Goal: Task Accomplishment & Management: Use online tool/utility

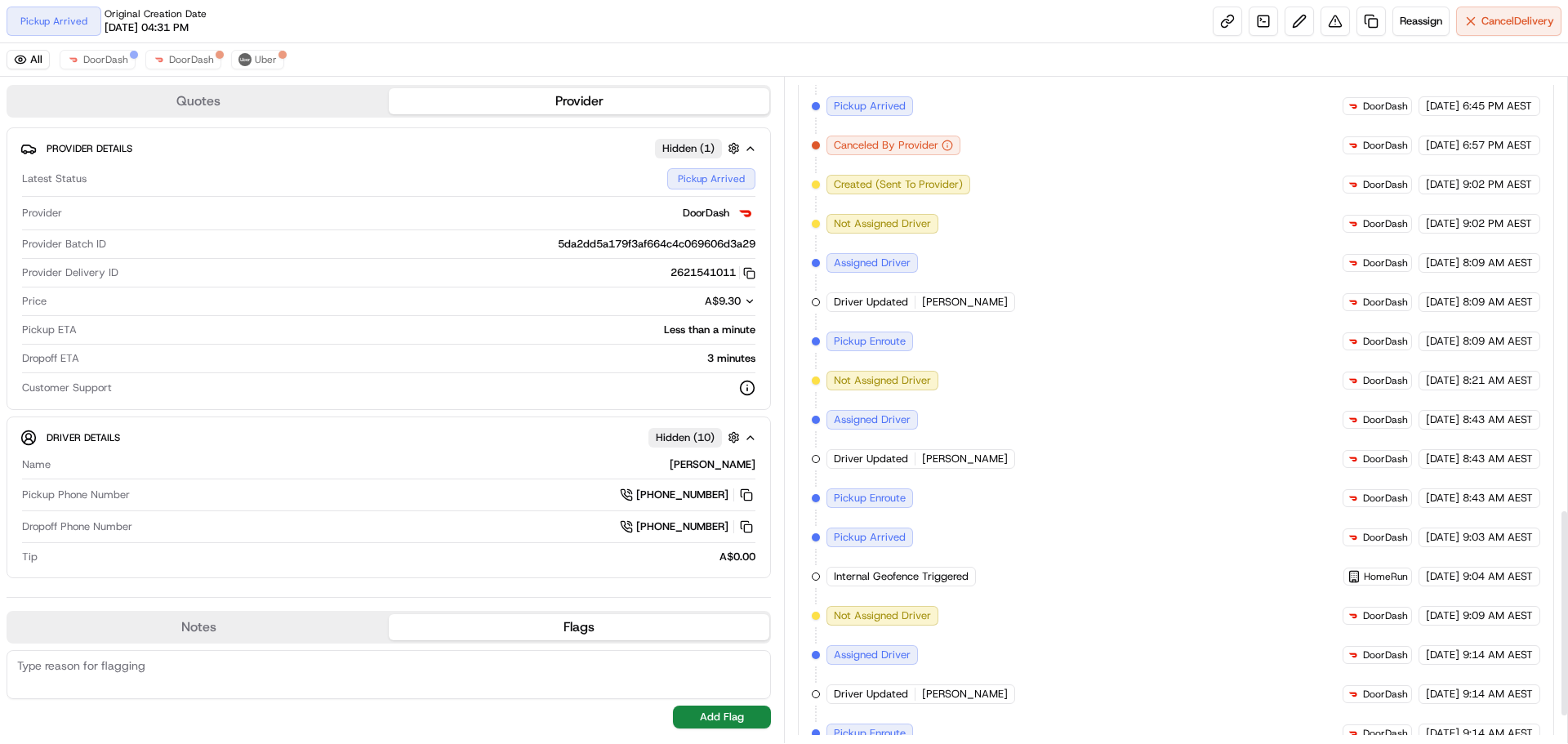
scroll to position [1223, 0]
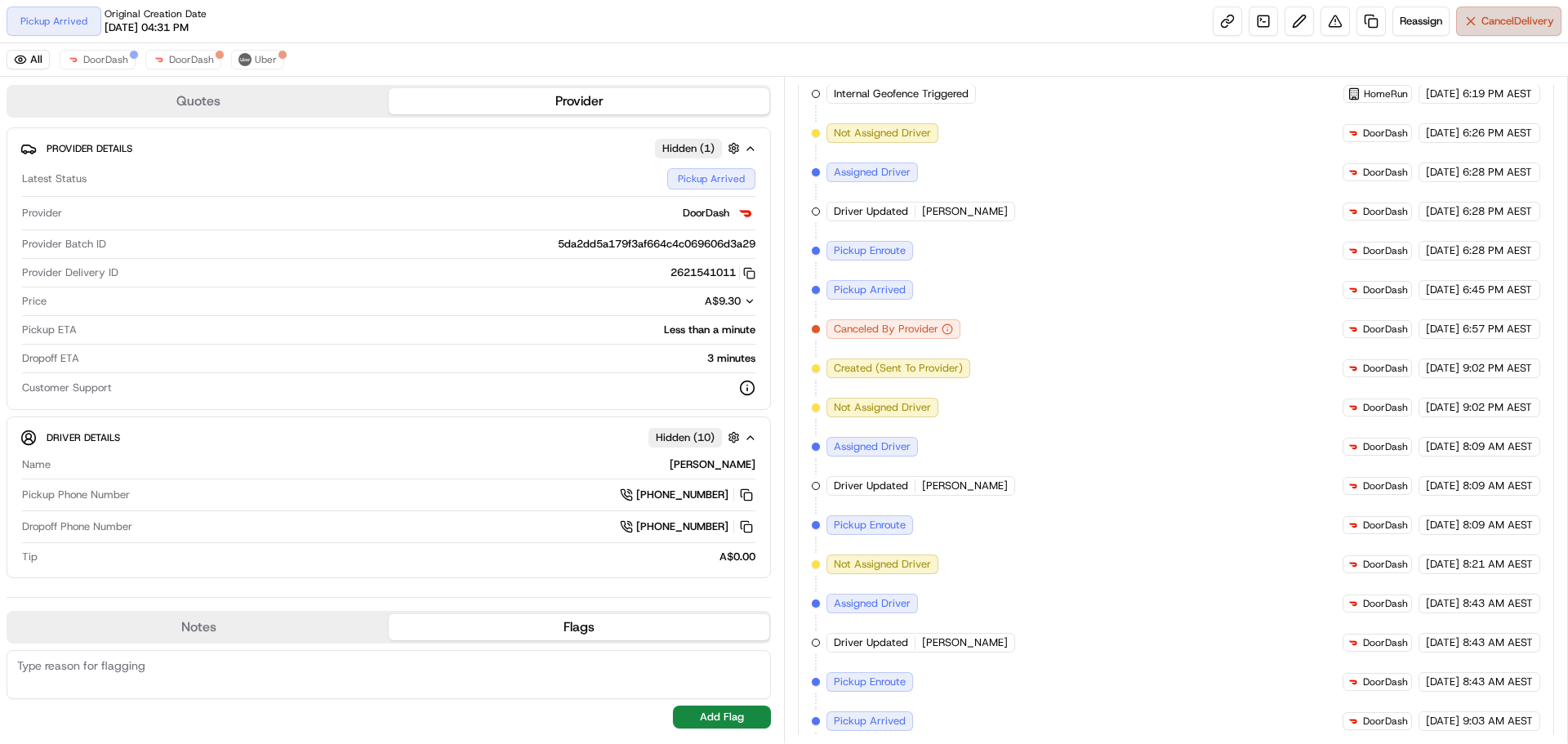
click at [1486, 29] on button "Cancel Delivery" at bounding box center [1508, 20] width 106 height 29
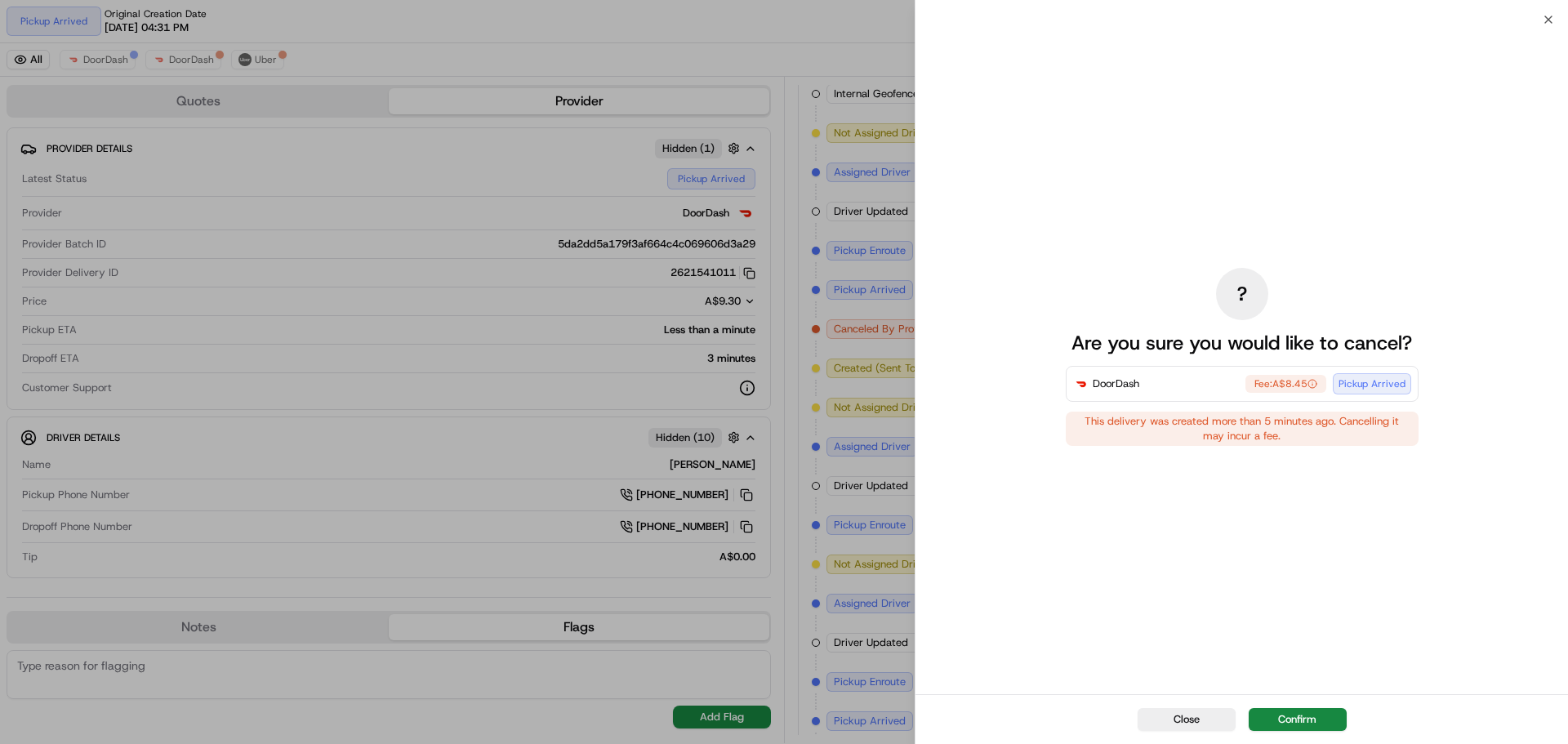
click at [1308, 706] on div "Close Confirm" at bounding box center [1242, 719] width 652 height 50
click at [1310, 716] on button "Confirm" at bounding box center [1298, 719] width 98 height 23
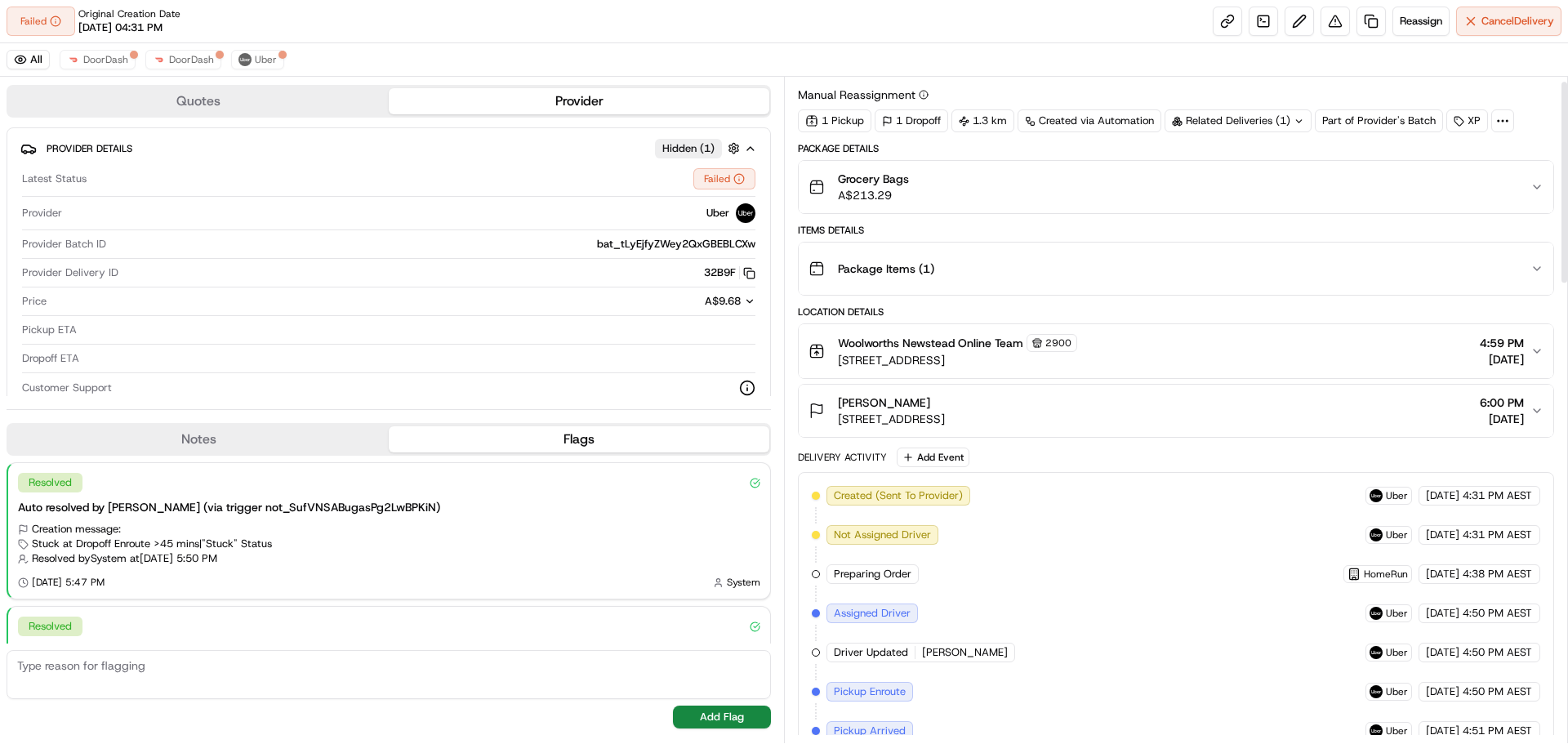
scroll to position [0, 0]
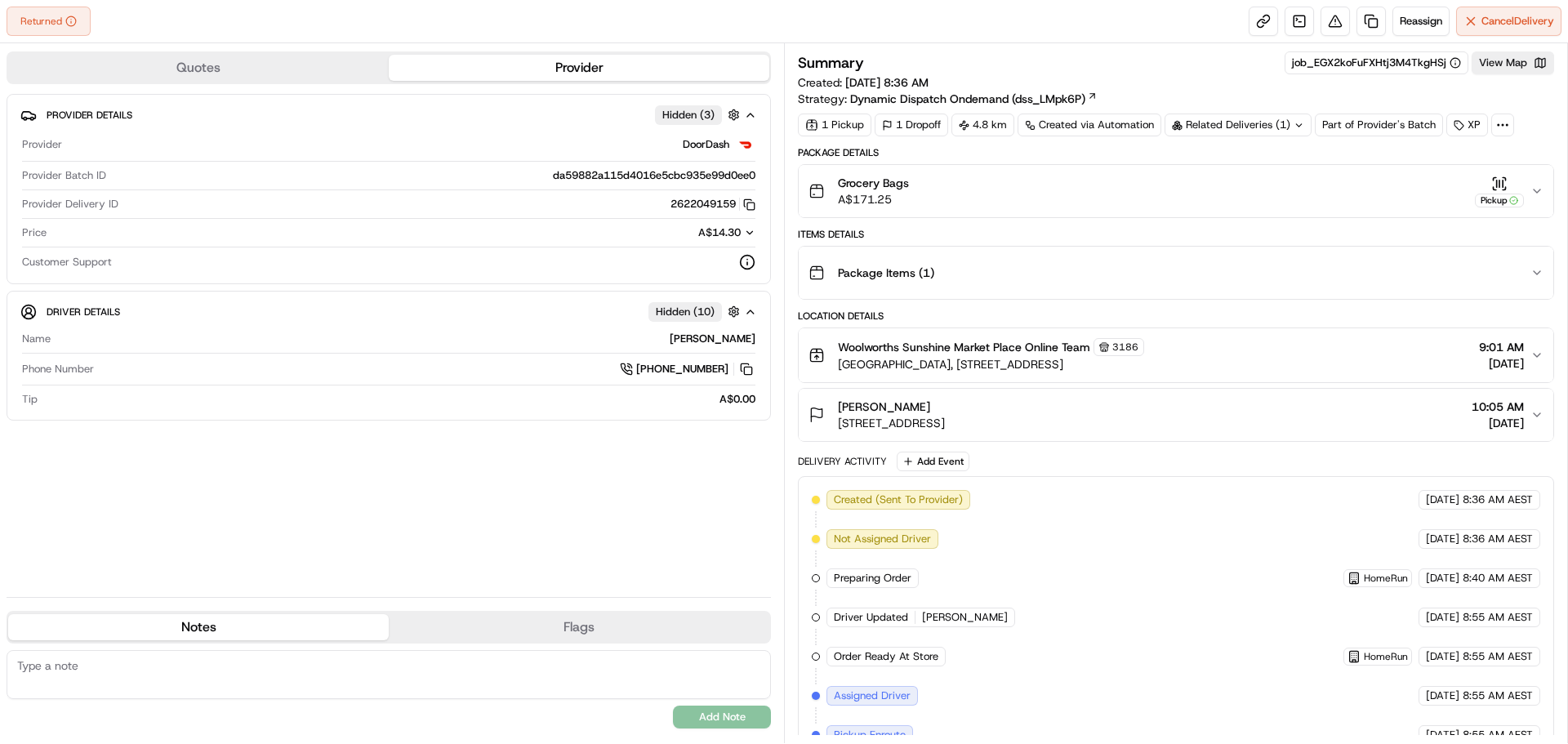
click at [1538, 188] on icon "button" at bounding box center [1536, 191] width 13 height 13
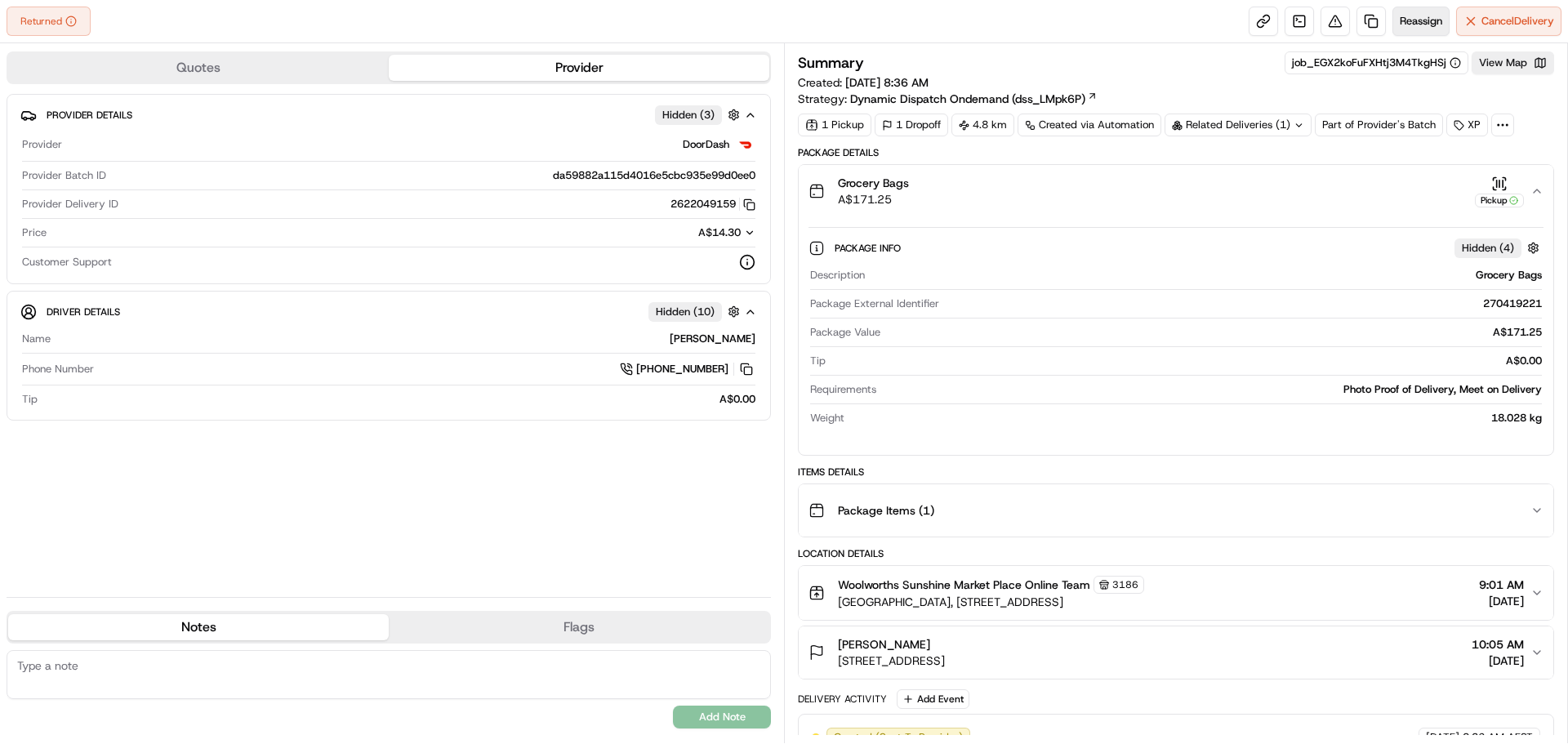
click at [1426, 16] on span "Reassign" at bounding box center [1420, 21] width 43 height 15
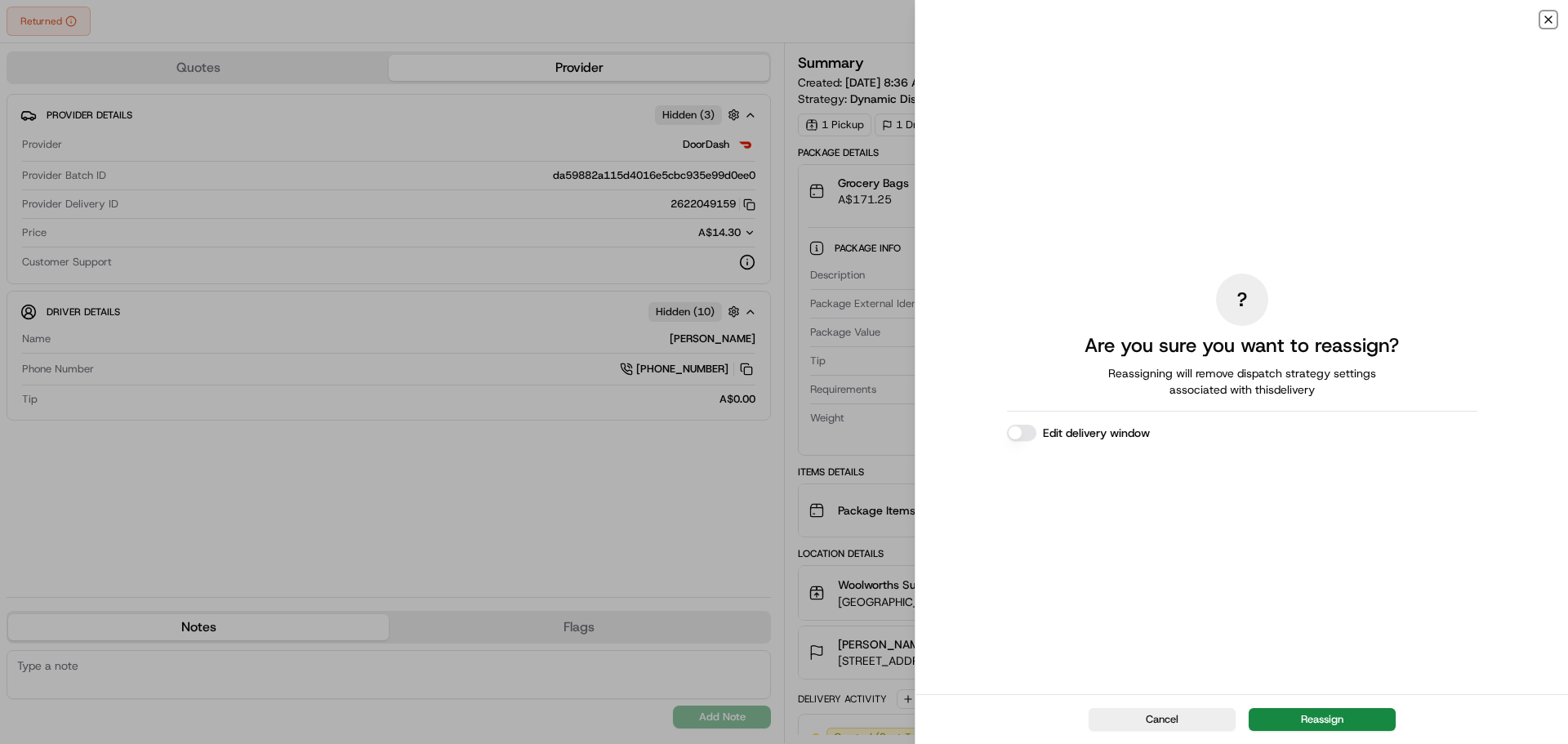
click at [1542, 17] on icon "button" at bounding box center [1548, 20] width 13 height 13
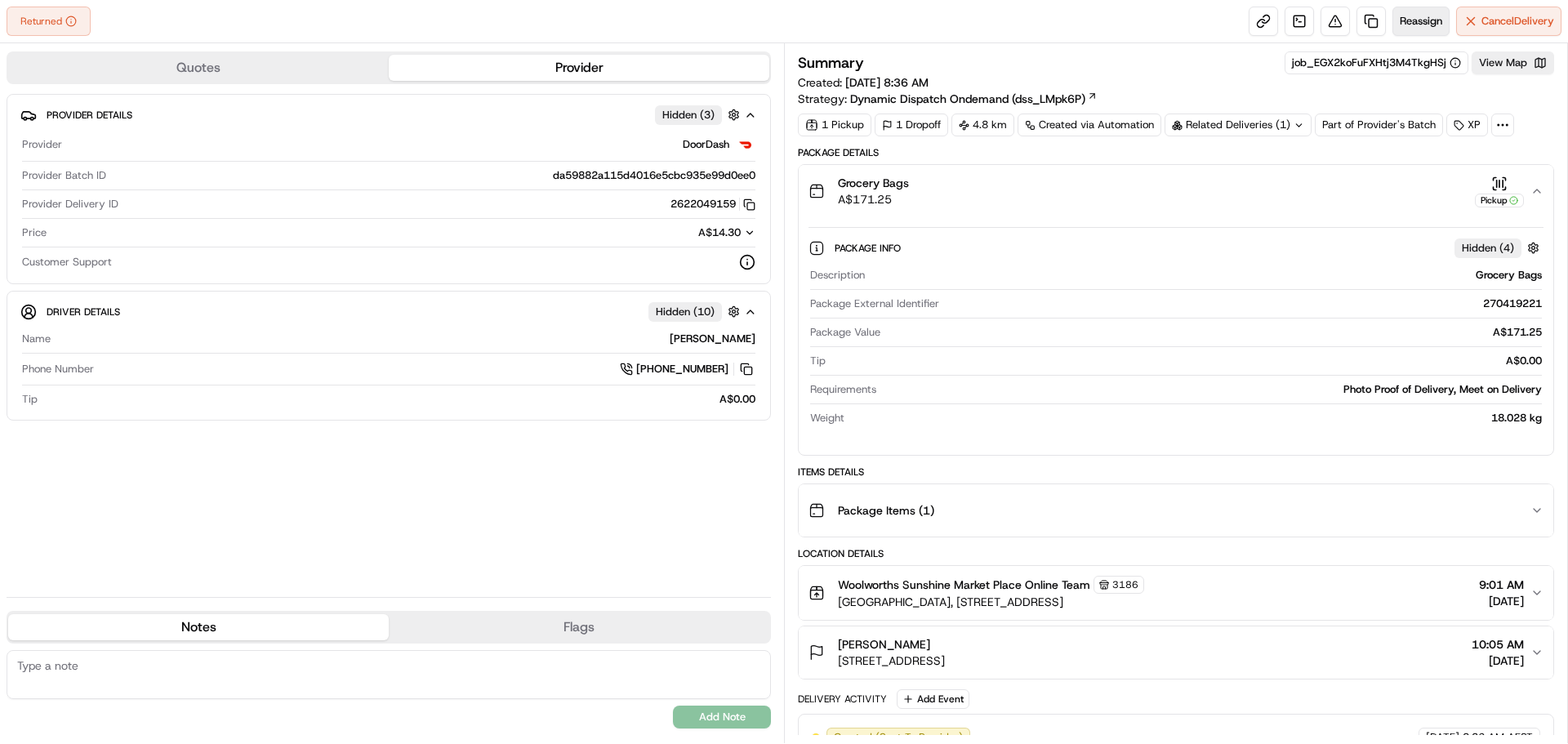
click at [1410, 17] on span "Reassign" at bounding box center [1420, 21] width 43 height 15
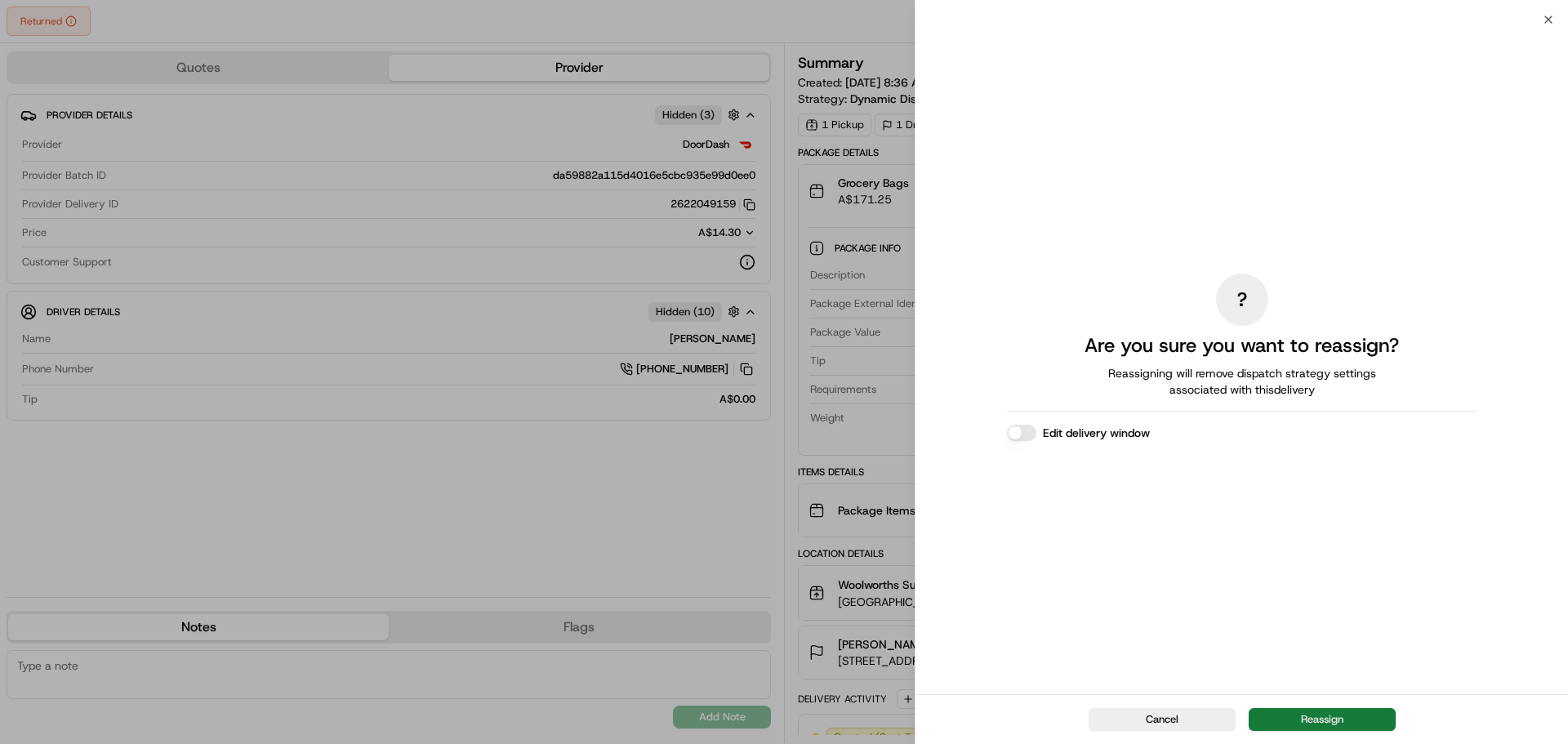
click at [1320, 717] on button "Reassign" at bounding box center [1322, 719] width 147 height 23
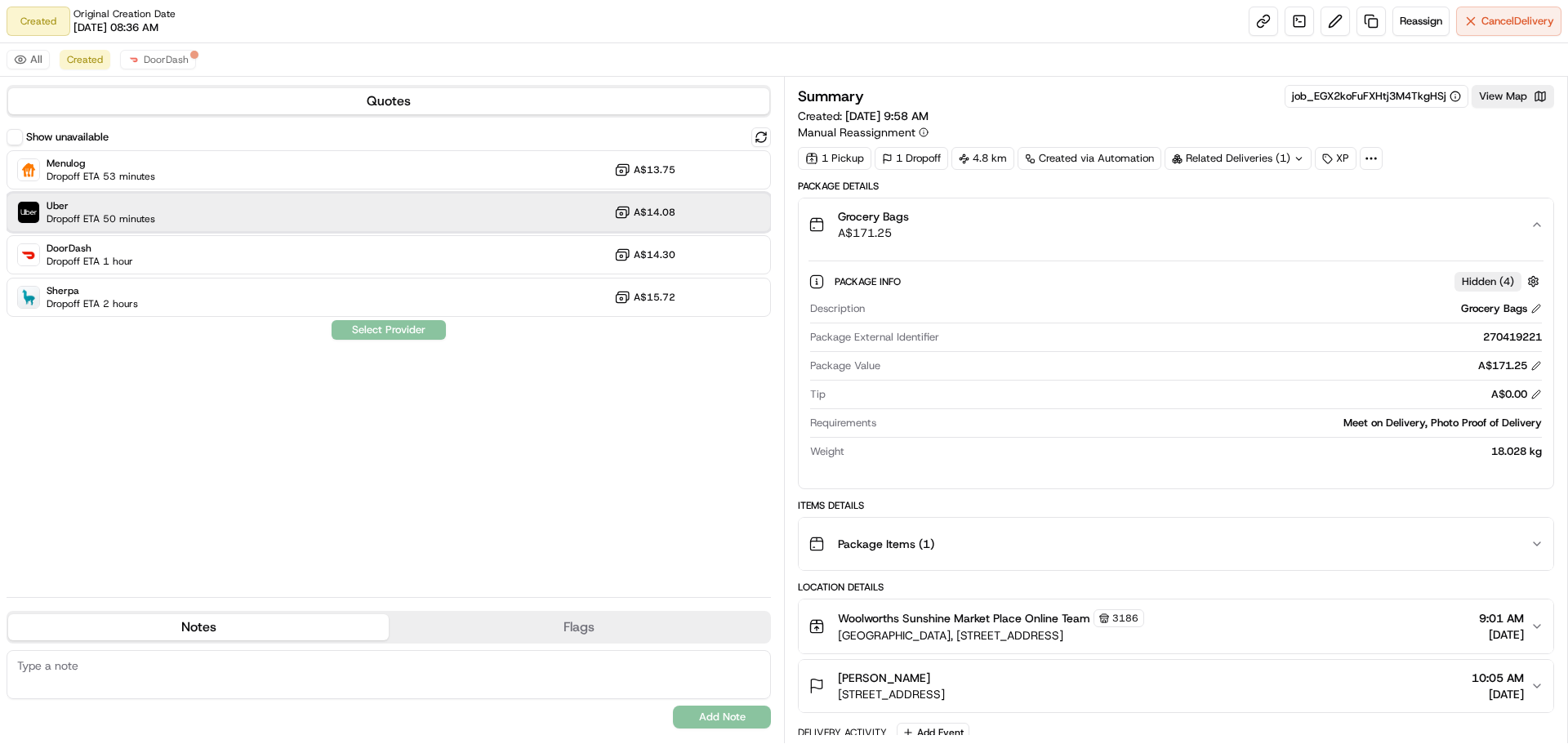
click at [294, 211] on div "Uber Dropoff ETA 50 minutes A$14.08" at bounding box center [388, 212] width 764 height 39
click at [408, 332] on button "Assign Provider" at bounding box center [388, 330] width 116 height 20
